Goal: Task Accomplishment & Management: Manage account settings

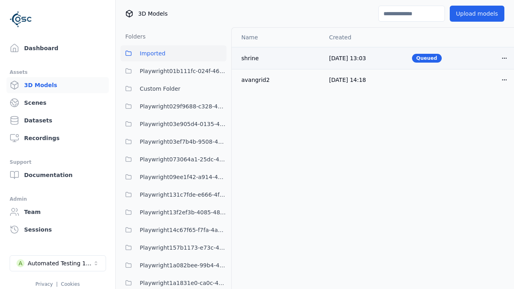
click at [504, 58] on html "Support Dashboard Assets 3D Models Scenes Datasets Recordings Support Documenta…" at bounding box center [257, 144] width 514 height 289
click at [487, 89] on div "Delete" at bounding box center [486, 89] width 47 height 13
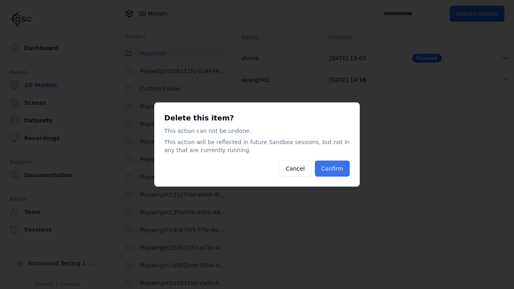
click at [333, 169] on button "Confirm" at bounding box center [332, 169] width 35 height 16
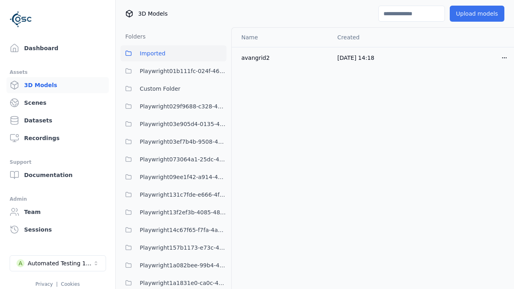
click at [479, 14] on button "Upload models" at bounding box center [477, 14] width 55 height 16
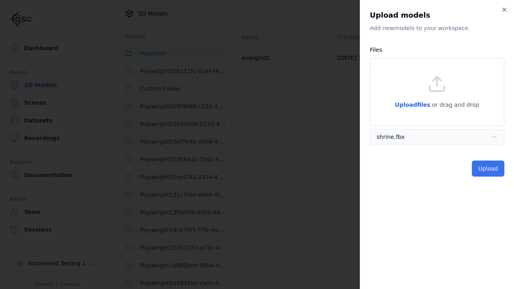
click at [489, 169] on button "Upload" at bounding box center [488, 169] width 33 height 16
